Goal: Check status

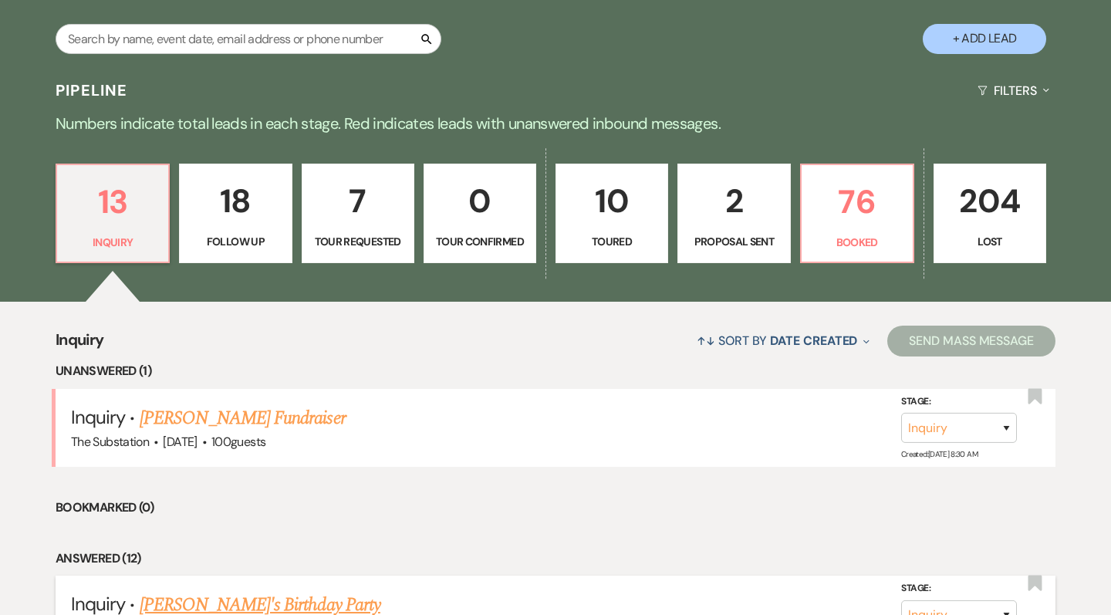
scroll to position [277, 0]
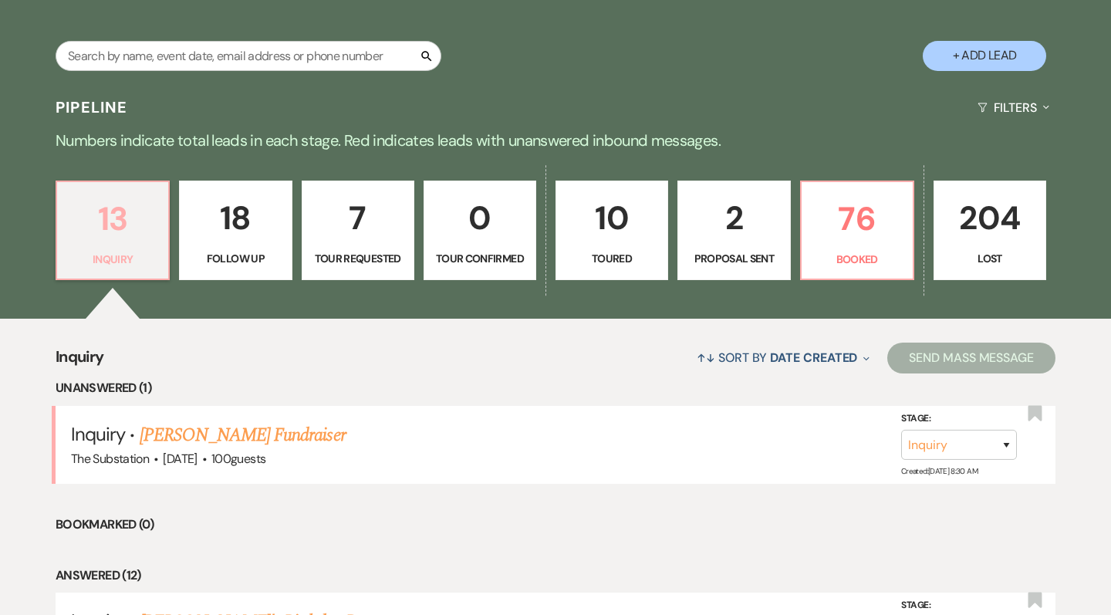
click at [115, 231] on p "13" at bounding box center [112, 219] width 93 height 52
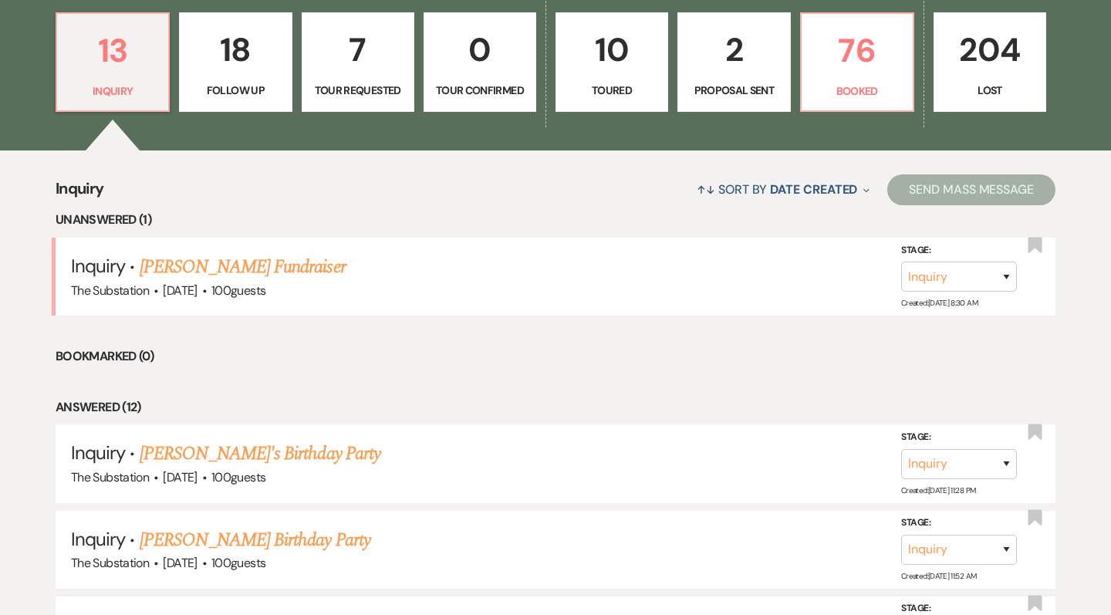
scroll to position [447, 0]
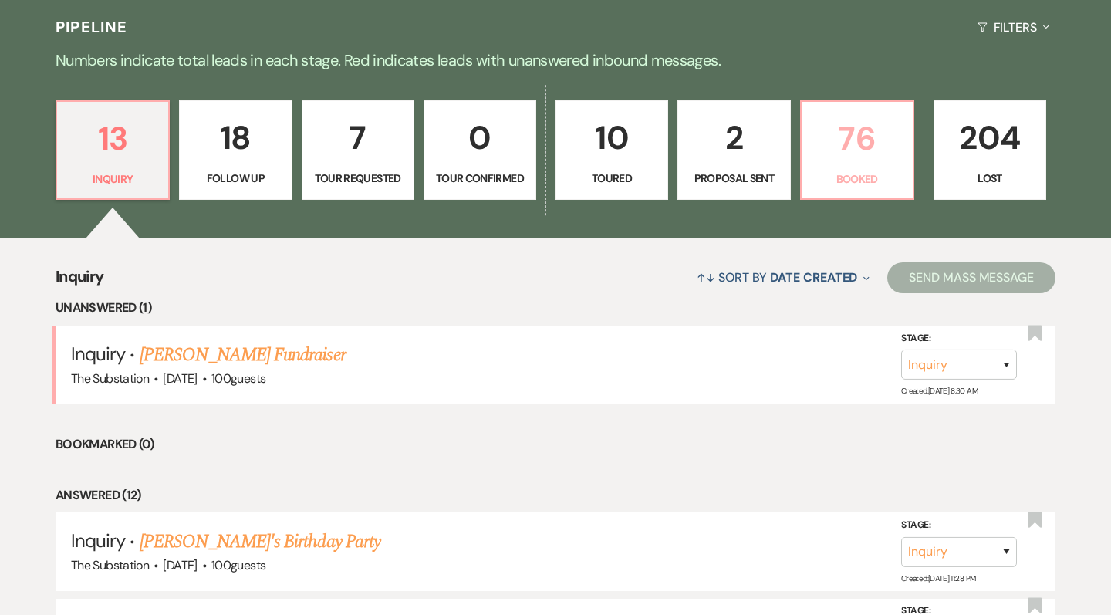
click at [880, 147] on p "76" at bounding box center [857, 139] width 93 height 52
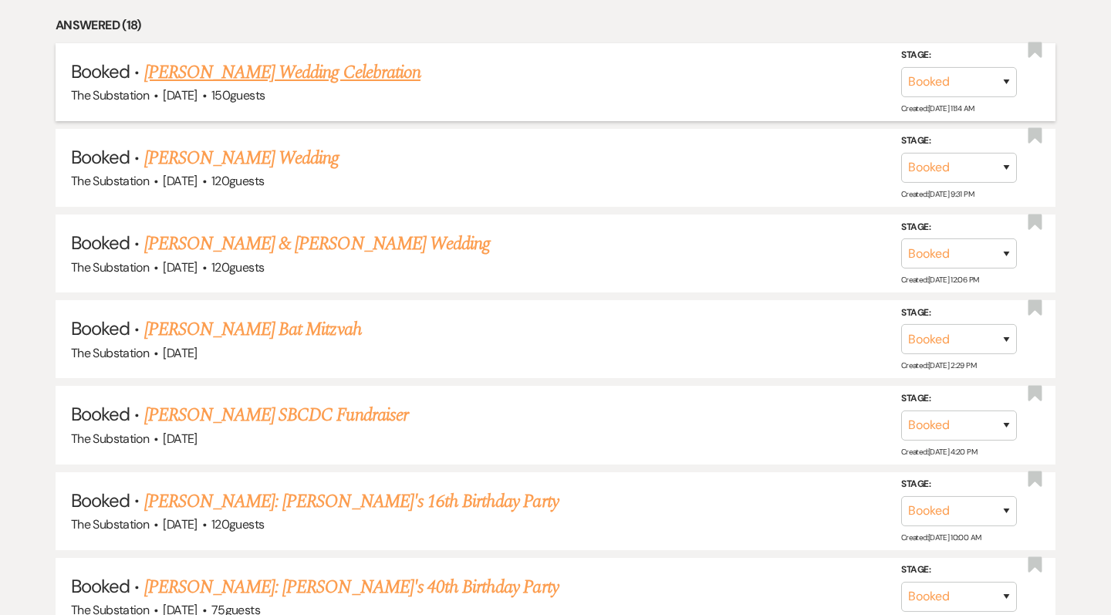
scroll to position [916, 0]
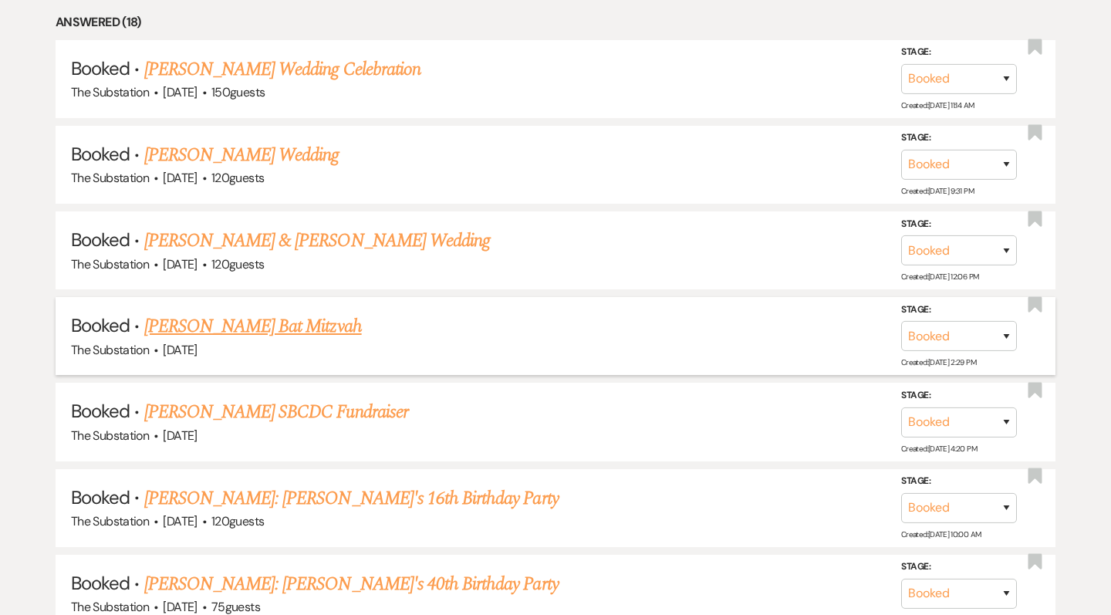
click at [317, 315] on link "[PERSON_NAME] Bat Mitzvah" at bounding box center [253, 326] width 218 height 28
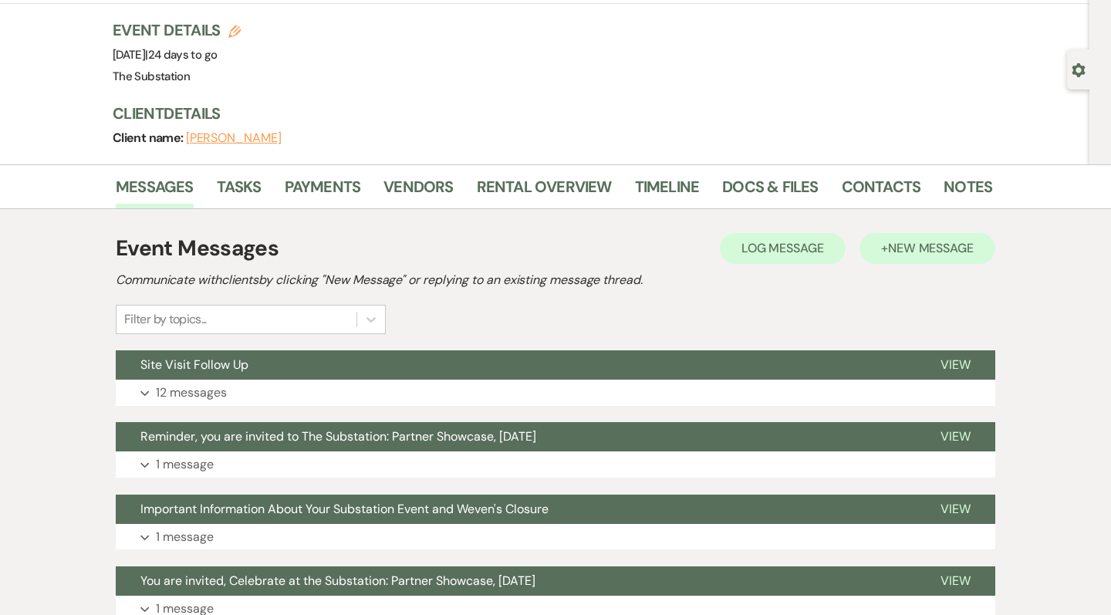
scroll to position [96, 0]
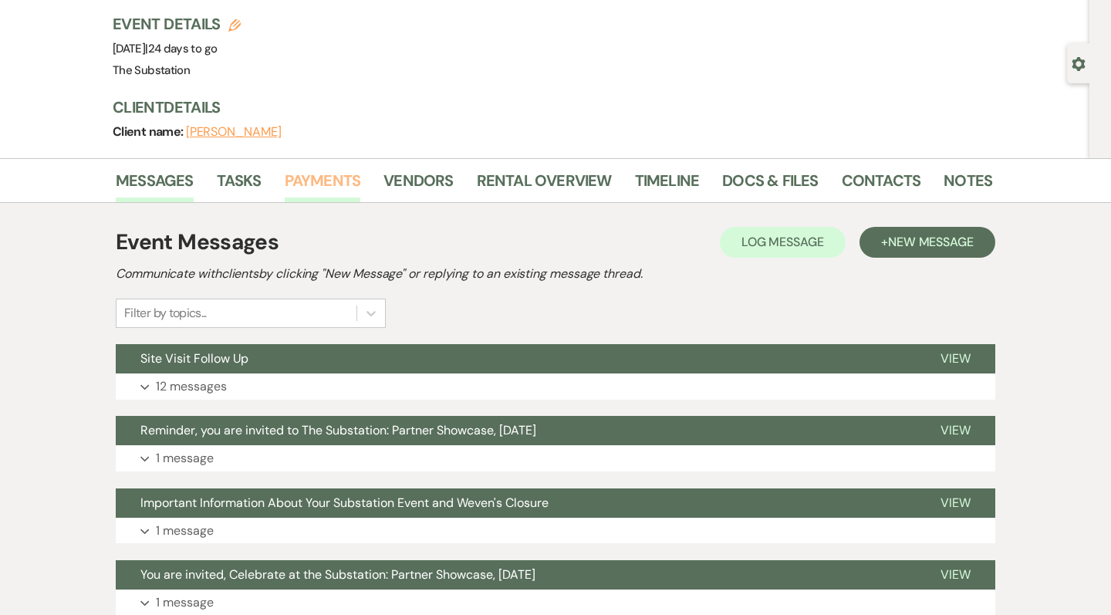
click at [311, 181] on link "Payments" at bounding box center [323, 185] width 76 height 34
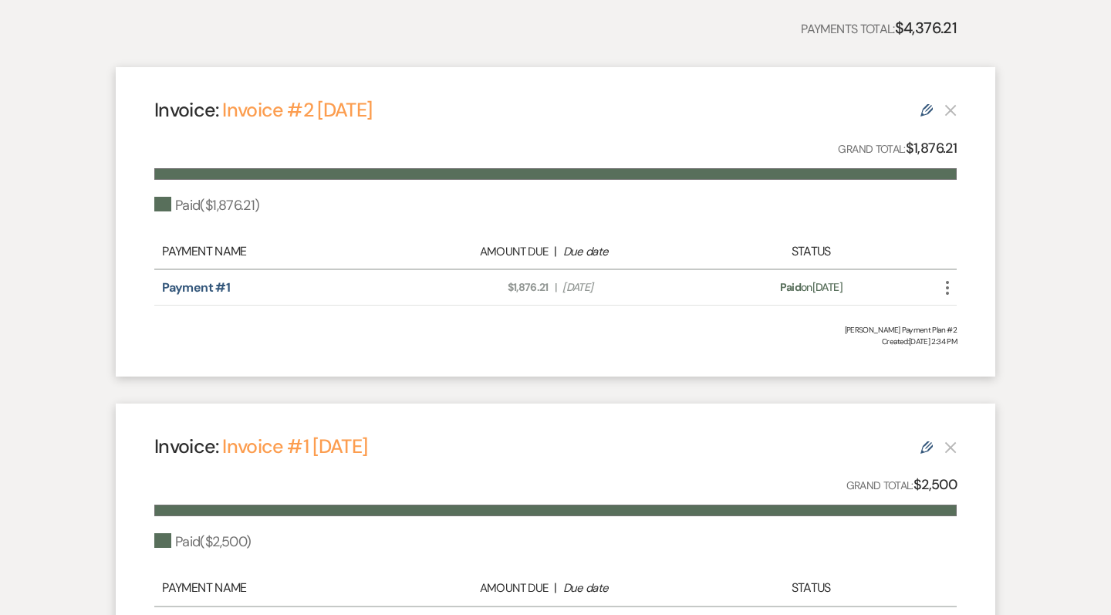
scroll to position [390, 0]
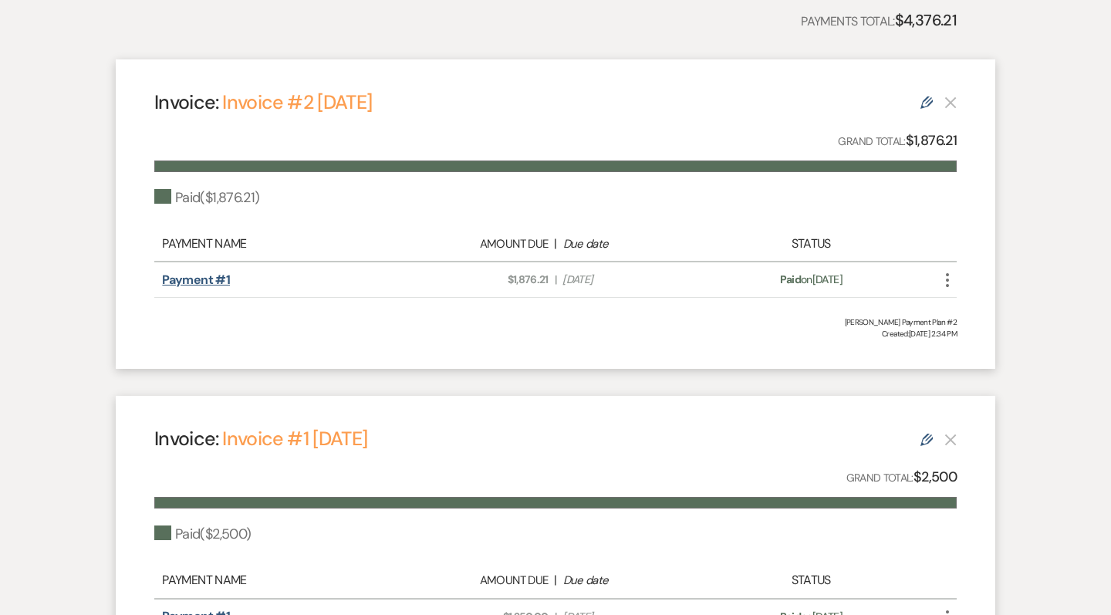
click at [201, 278] on link "Payment #1" at bounding box center [196, 280] width 68 height 16
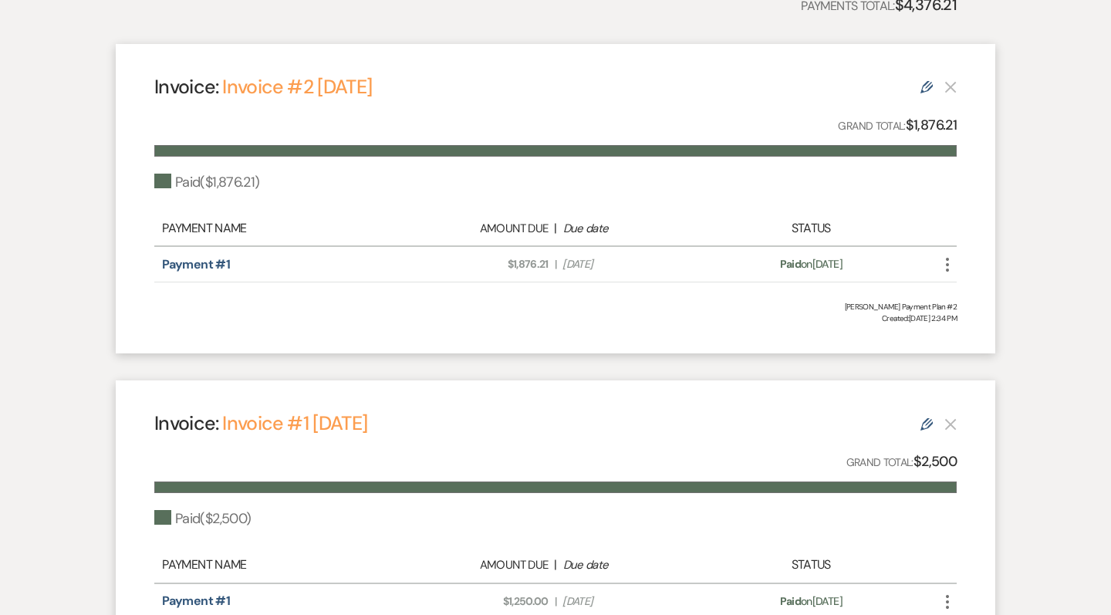
scroll to position [409, 0]
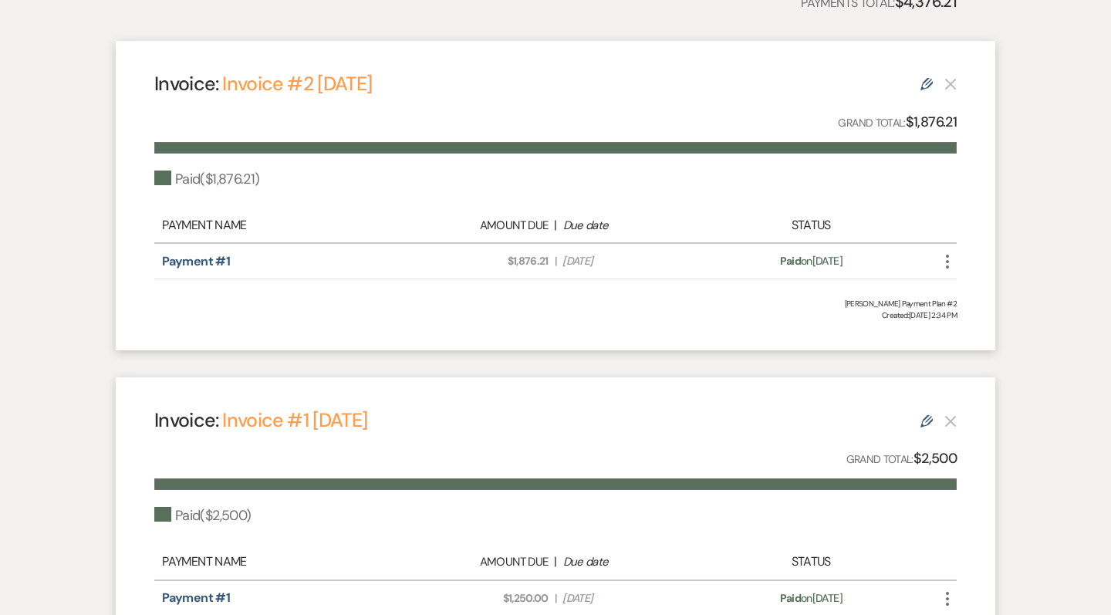
click at [209, 177] on div "Paid ( $1,876.21 )" at bounding box center [206, 179] width 105 height 21
click at [209, 260] on link "Payment #1" at bounding box center [196, 261] width 68 height 16
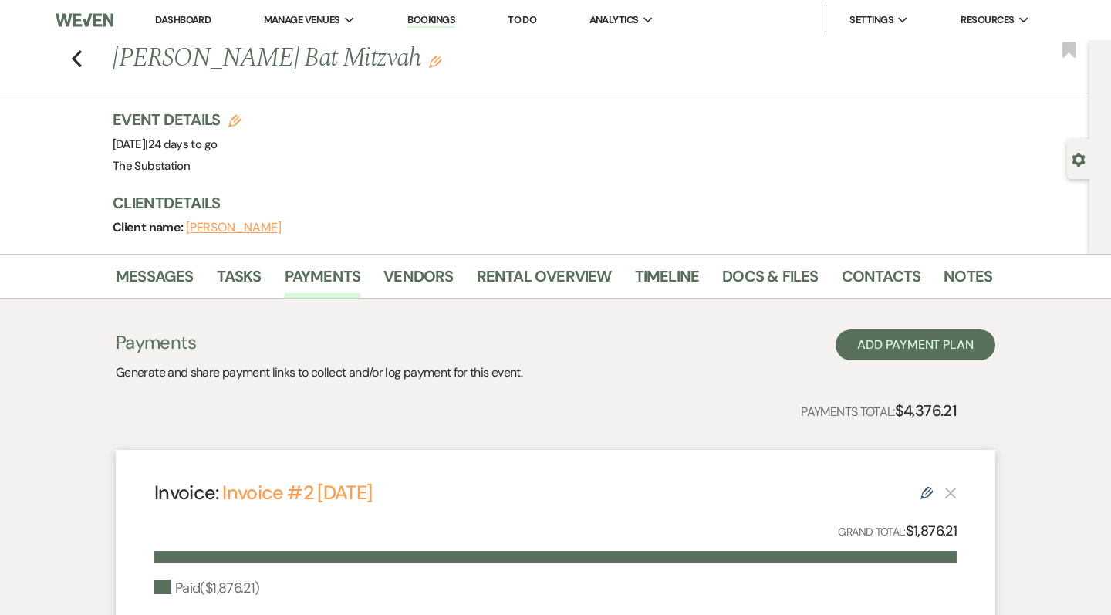
scroll to position [0, 0]
click at [570, 274] on link "Rental Overview" at bounding box center [544, 281] width 135 height 34
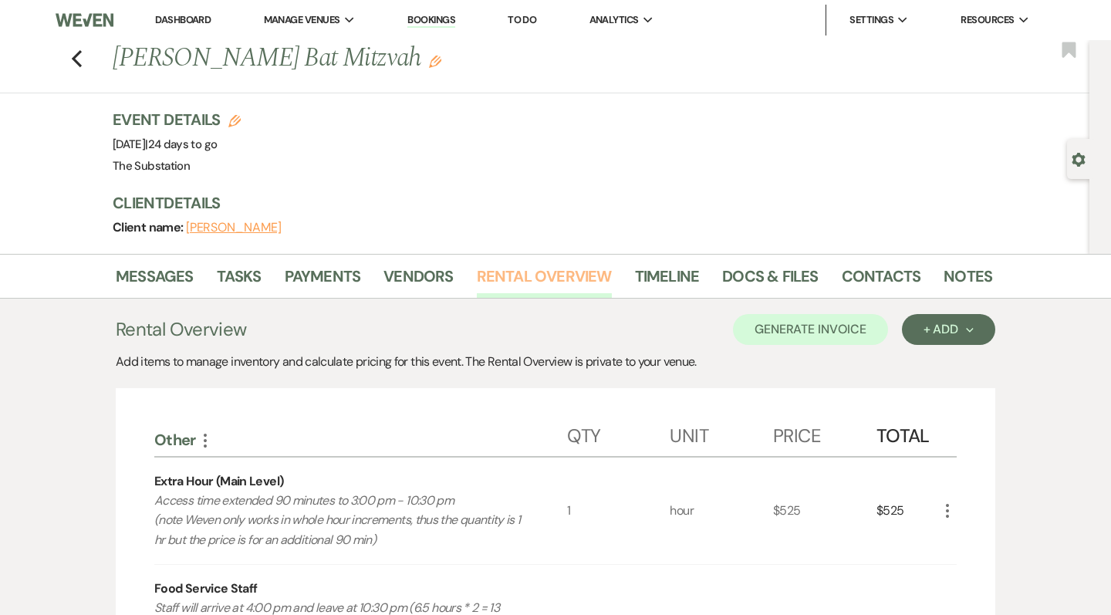
click at [570, 274] on link "Rental Overview" at bounding box center [544, 281] width 135 height 34
